Goal: Navigation & Orientation: Find specific page/section

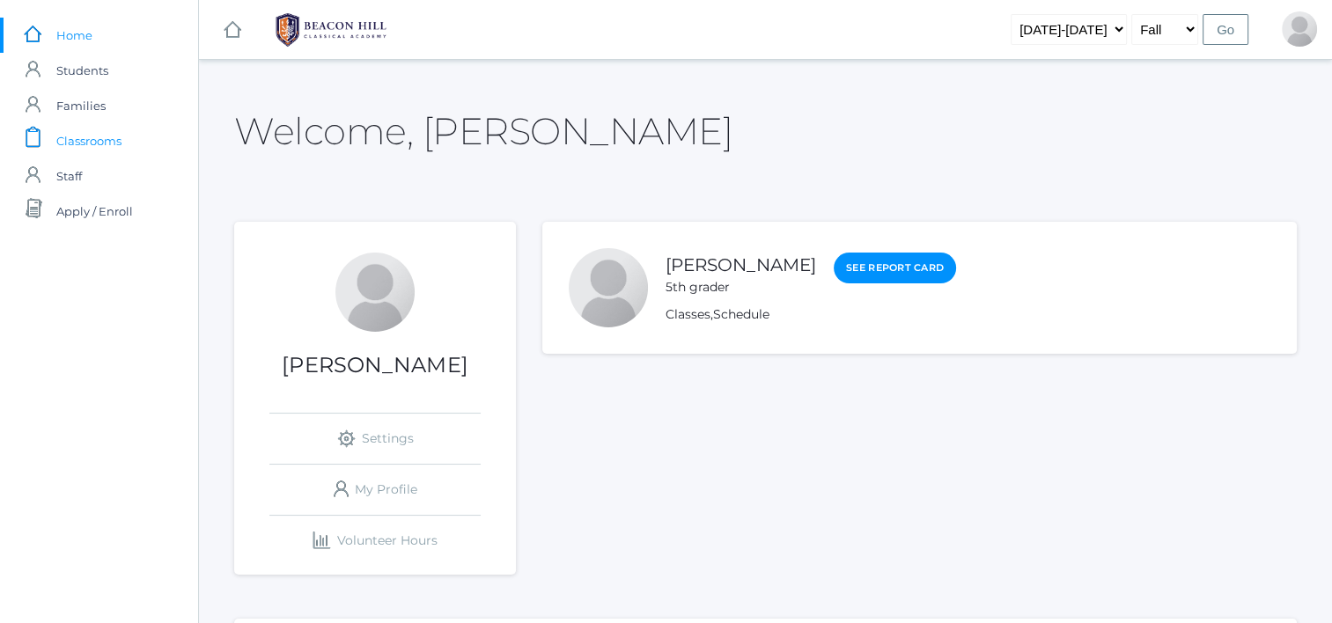
click at [77, 145] on span "Classrooms" at bounding box center [88, 140] width 65 height 35
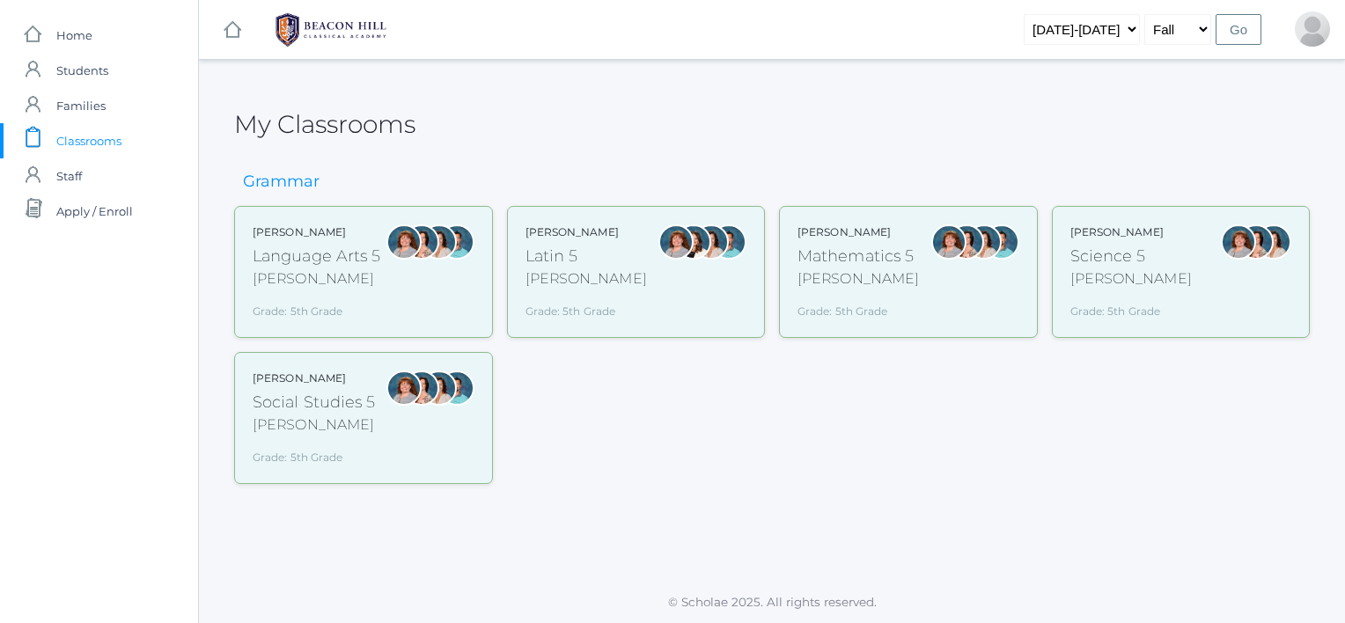
click at [390, 292] on div at bounding box center [404, 272] width 35 height 95
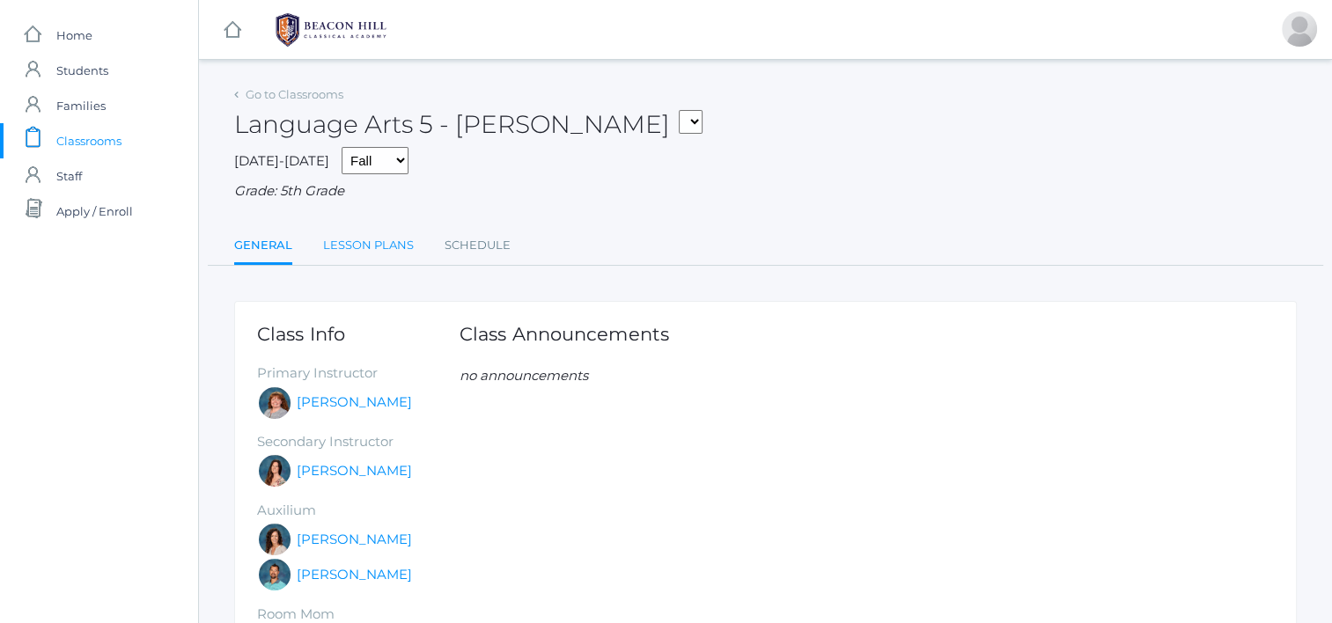
click at [399, 243] on link "Lesson Plans" at bounding box center [368, 245] width 91 height 35
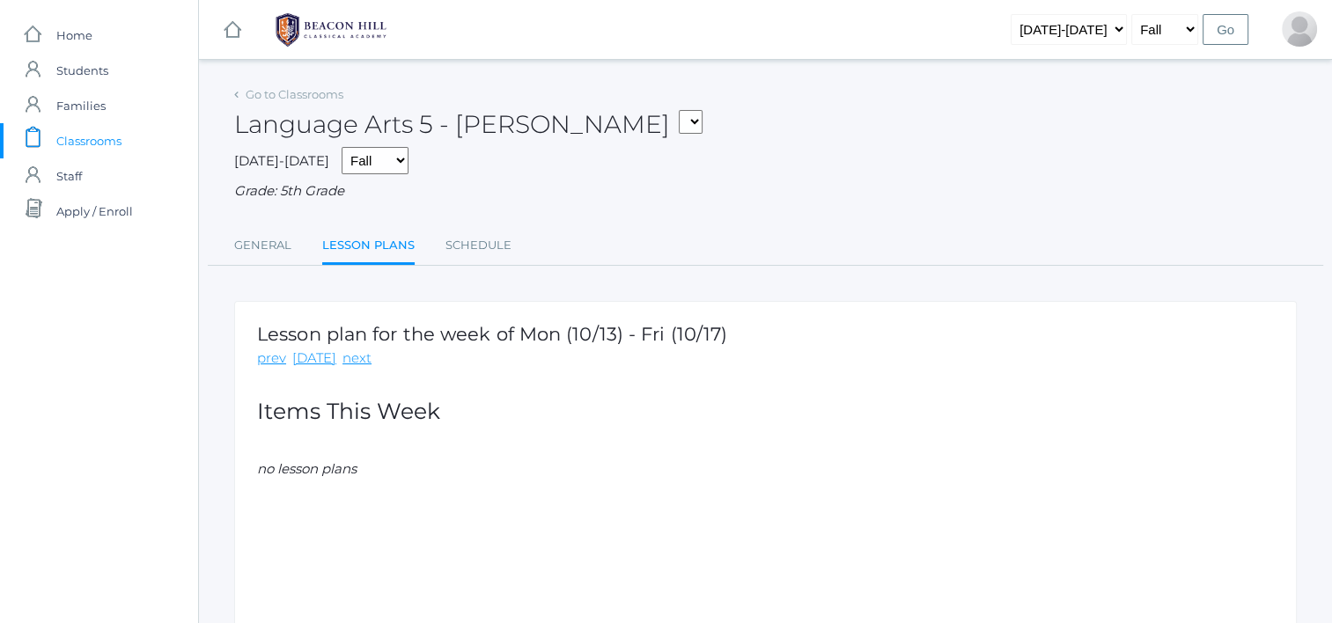
scroll to position [94, 0]
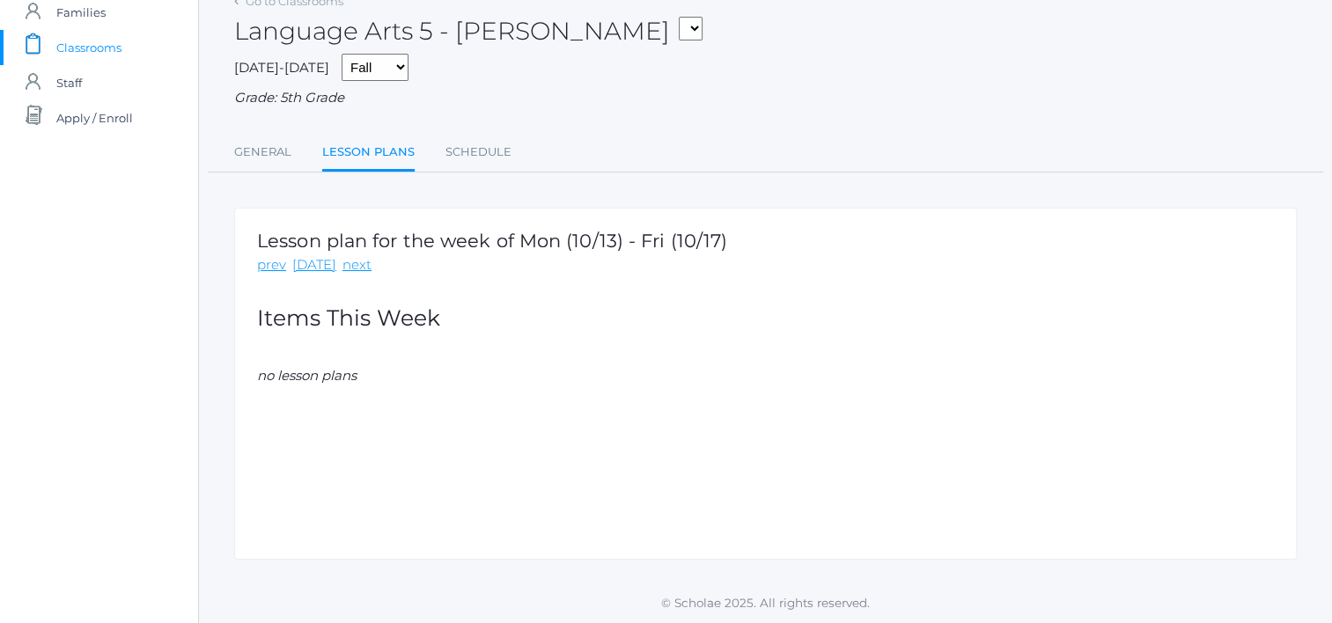
click at [503, 172] on div "General Lesson Plans Schedule General Lesson Plans Schedule" at bounding box center [766, 154] width 1116 height 39
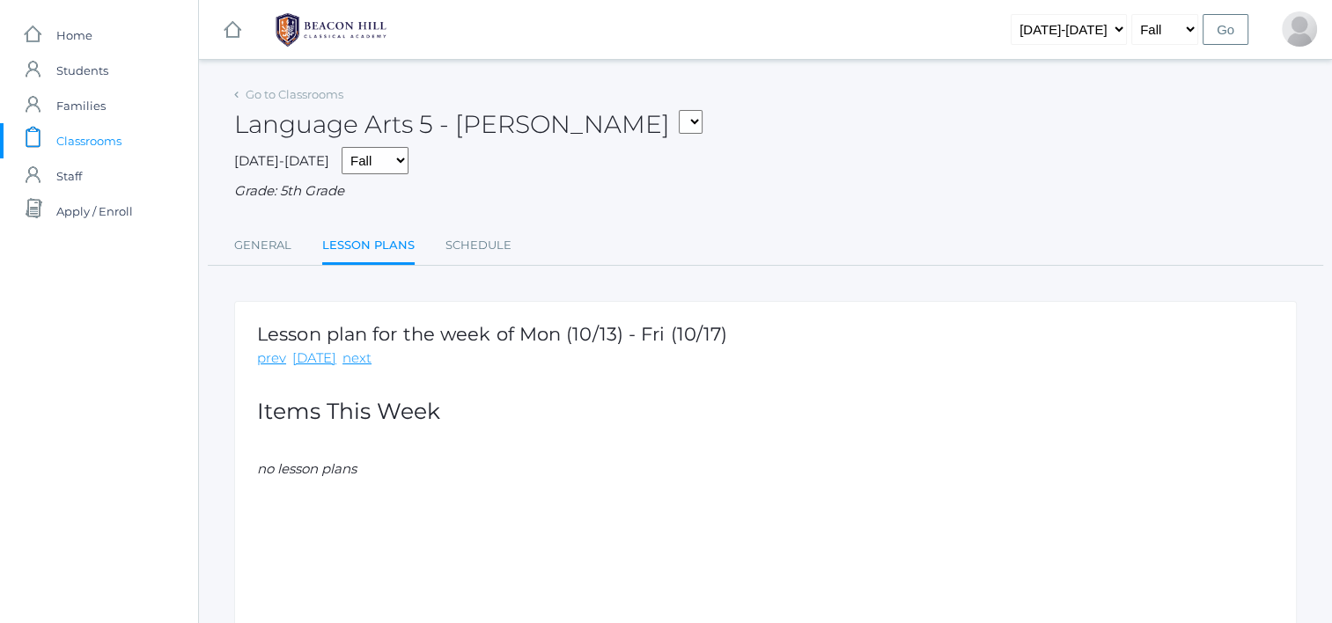
click at [335, 21] on img at bounding box center [331, 30] width 132 height 44
